Goal: Information Seeking & Learning: Check status

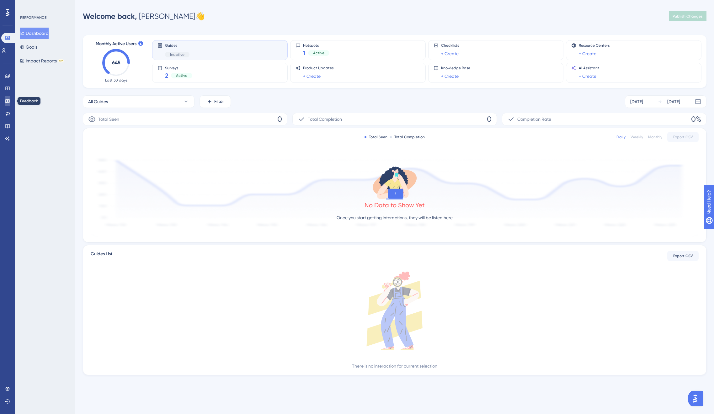
click at [9, 101] on icon at bounding box center [7, 100] width 5 height 5
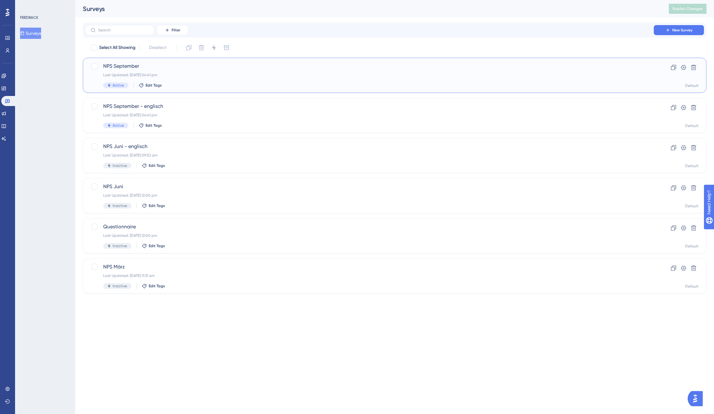
click at [131, 66] on span "NPS September" at bounding box center [369, 66] width 533 height 8
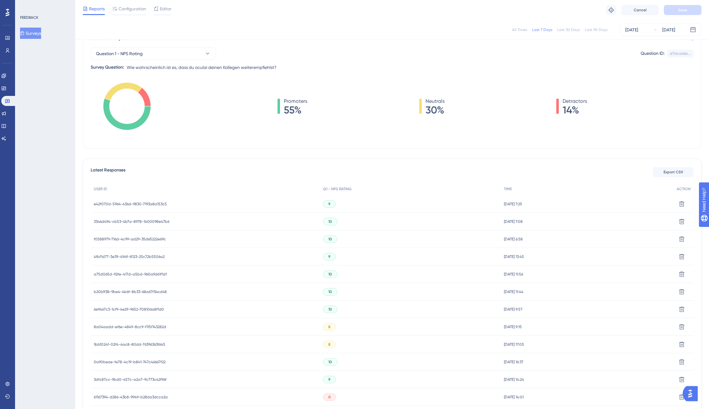
scroll to position [114, 0]
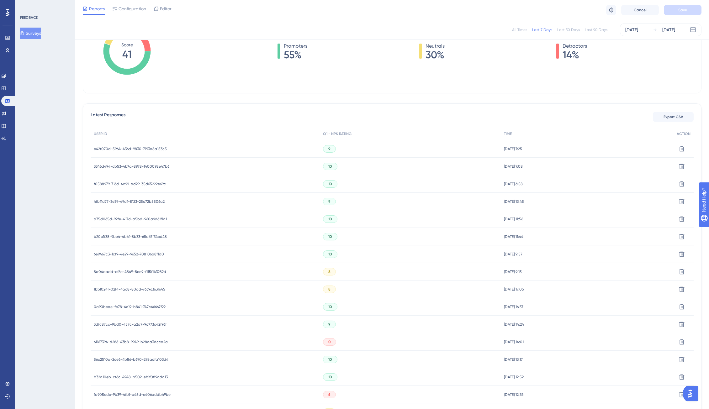
click at [145, 218] on span "a75d065d-92fe-417d-a5bd-960a9d61f1d1" at bounding box center [130, 219] width 73 height 5
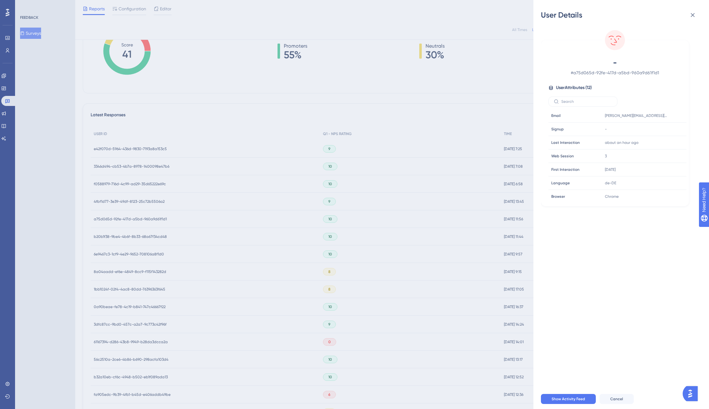
click at [145, 218] on div "User Details - # a75d065d-92fe-417d-a5bd-960a9d61f1d1 User Attributes ( 12 ) Em…" at bounding box center [354, 204] width 709 height 409
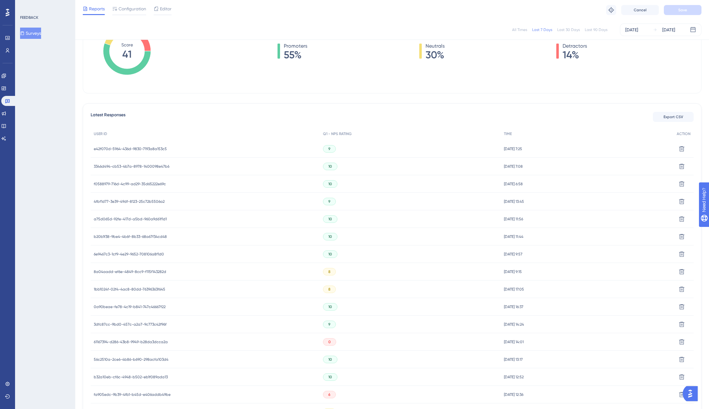
click at [143, 203] on span "4fbf1d77-3e39-49df-8123-25c72b5506a2" at bounding box center [129, 201] width 71 height 5
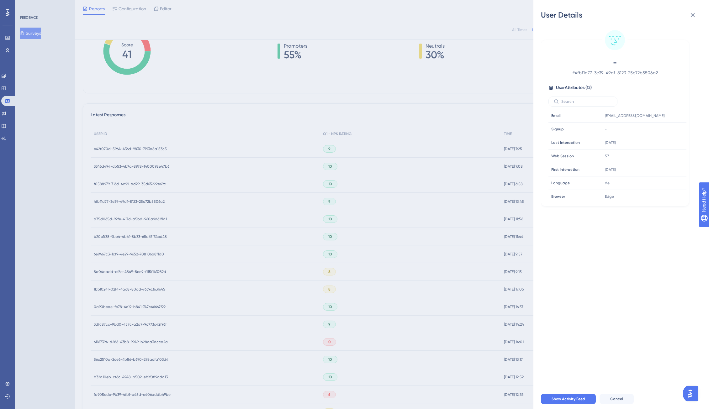
click at [143, 203] on div "User Details - # 4fbf1d77-3e39-49df-8123-25c72b5506a2 User Attributes ( 12 ) Em…" at bounding box center [354, 204] width 709 height 409
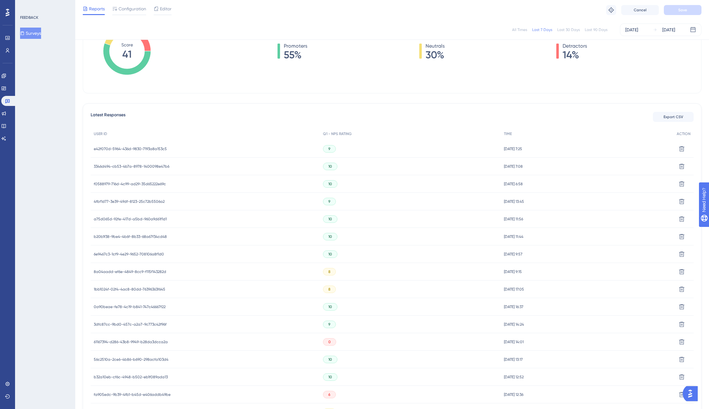
click at [142, 182] on span "f0588979-716d-4c99-ad29-35d65222e69c" at bounding box center [130, 184] width 72 height 5
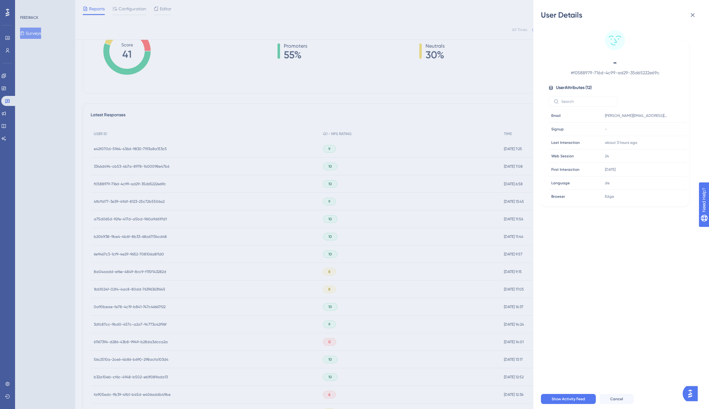
click at [142, 182] on div "User Details - # f0588979-716d-4c99-ad29-35d65222e69c User Attributes ( 12 ) Em…" at bounding box center [354, 204] width 709 height 409
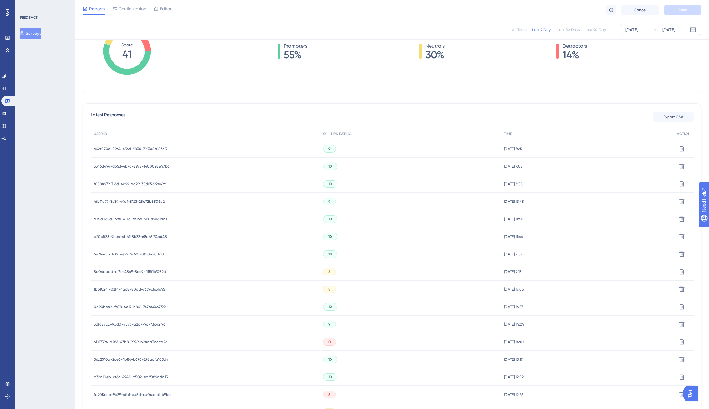
click at [142, 169] on div "3346d494-cb53-4b7a-8978-1400098e47b6 3346d494-cb53-4b7a-8978-1400098e47b6" at bounding box center [132, 167] width 76 height 18
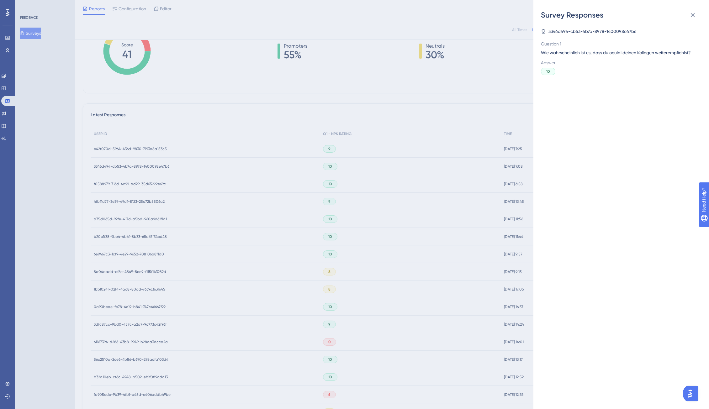
click at [142, 169] on div "Survey Responses 3346d494-cb53-4b7a-8978-1400098e47b6 Question 1 Wie wahrschein…" at bounding box center [354, 204] width 709 height 409
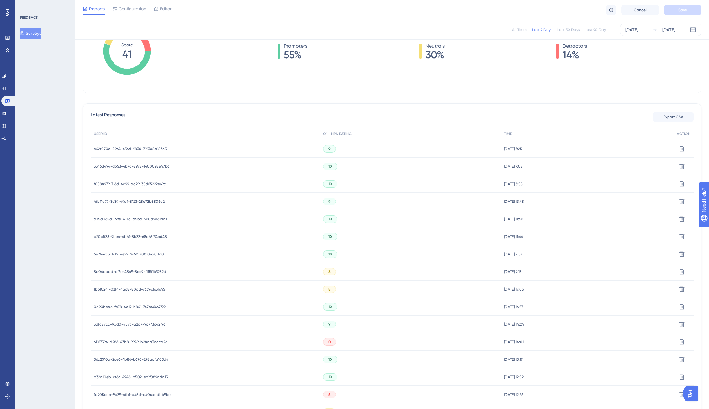
click at [139, 168] on span "3346d494-cb53-4b7a-8978-1400098e47b6" at bounding box center [132, 166] width 76 height 5
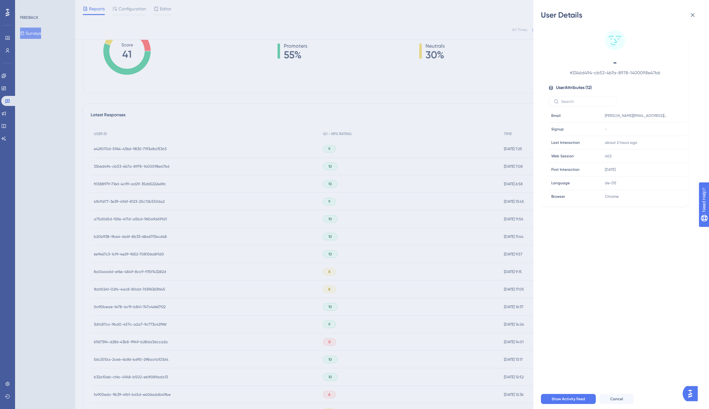
drag, startPoint x: 139, startPoint y: 168, endPoint x: 139, endPoint y: 151, distance: 16.3
click at [139, 168] on div "User Details - # 3346d494-cb53-4b7a-8978-1400098e47b6 User Attributes ( 12 ) Em…" at bounding box center [354, 204] width 709 height 409
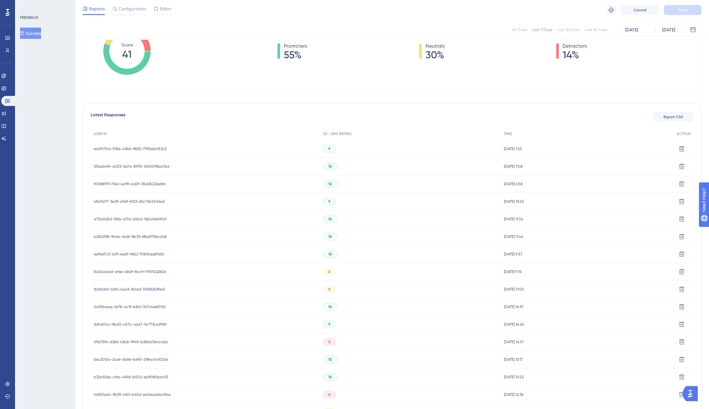
click at [137, 149] on span "e42f070d-5964-436d-9830-7193a8a153c5" at bounding box center [130, 148] width 73 height 5
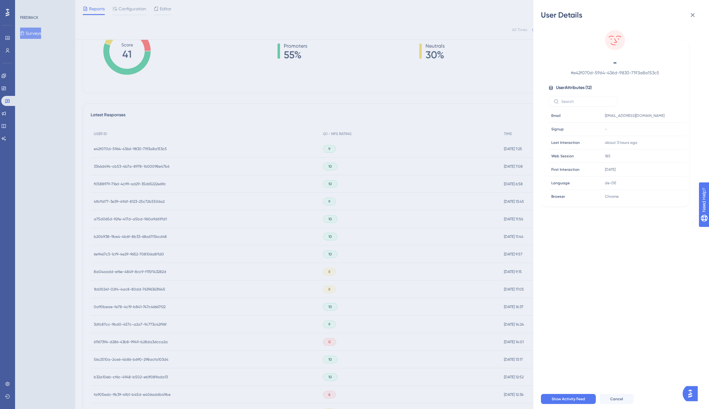
click at [137, 149] on div "User Details - # e42f070d-5964-436d-9830-7193a8a153c5 User Attributes ( 12 ) Em…" at bounding box center [354, 204] width 709 height 409
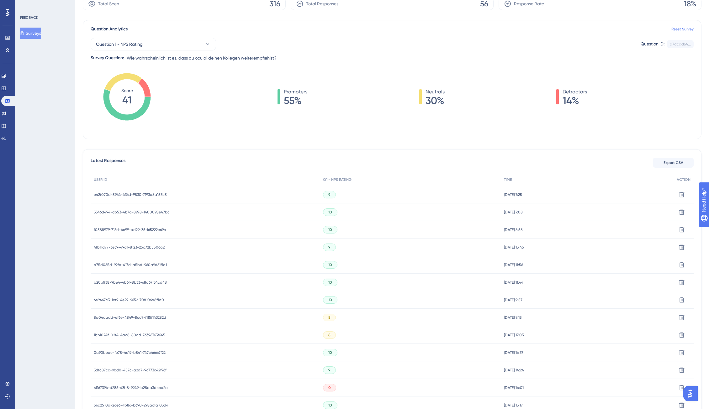
scroll to position [0, 0]
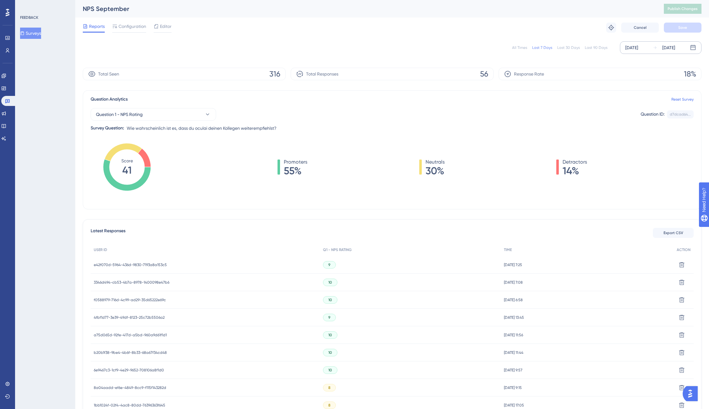
click at [628, 47] on div "[DATE]" at bounding box center [631, 48] width 13 height 8
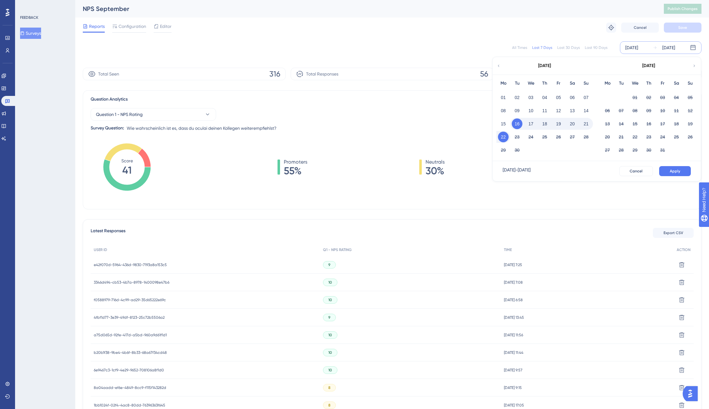
click at [465, 119] on div "Question 1 - NPS Rating Question ID: d7dcad64... Copy" at bounding box center [392, 114] width 603 height 13
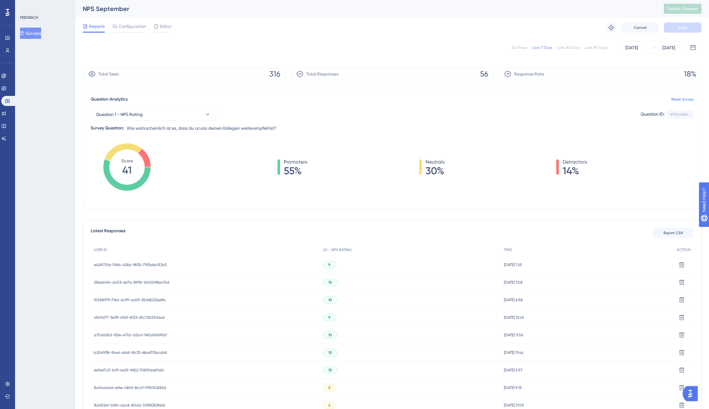
click at [275, 73] on span "316" at bounding box center [274, 74] width 11 height 10
